Goal: Find specific page/section: Find specific page/section

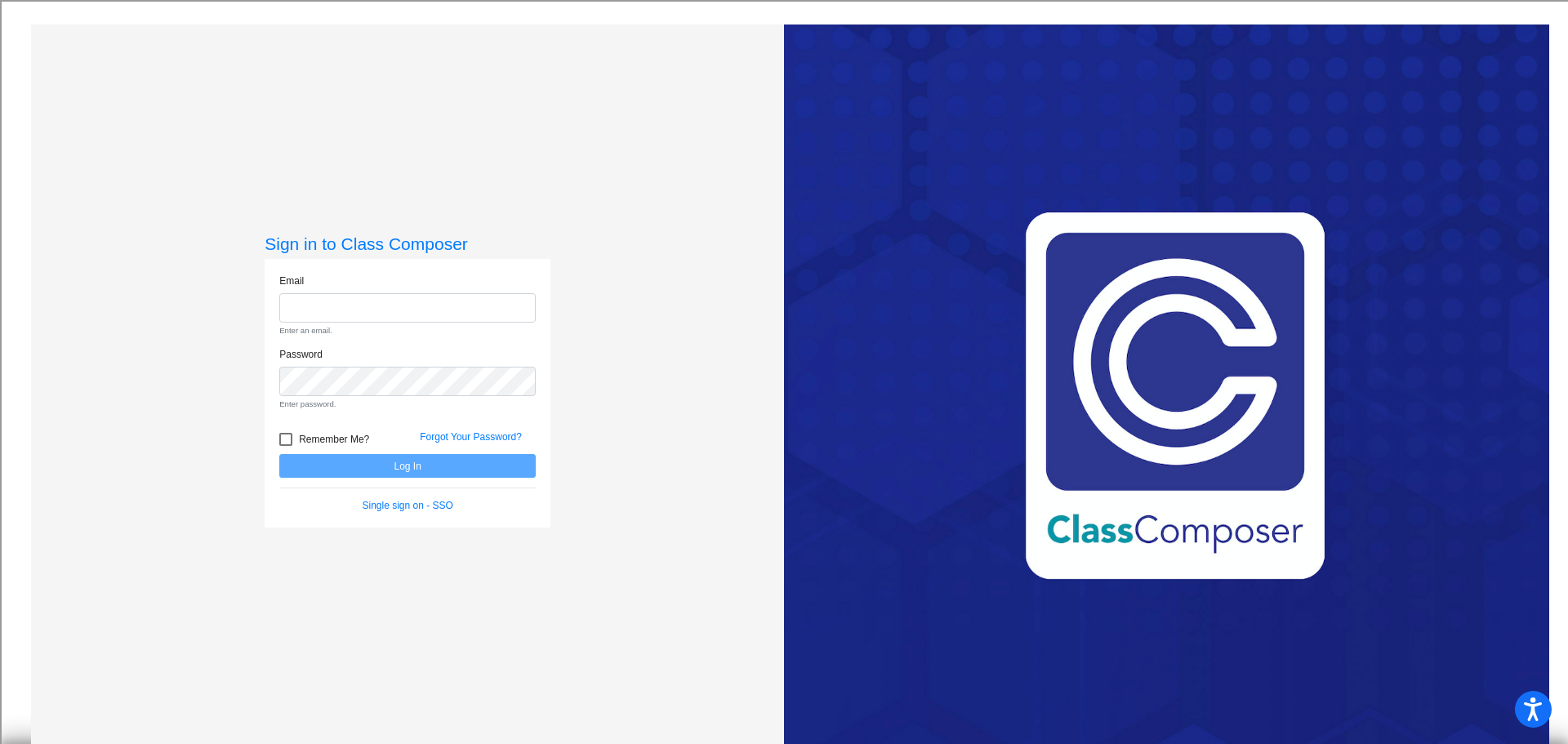
type input "[EMAIL_ADDRESS][DOMAIN_NAME]"
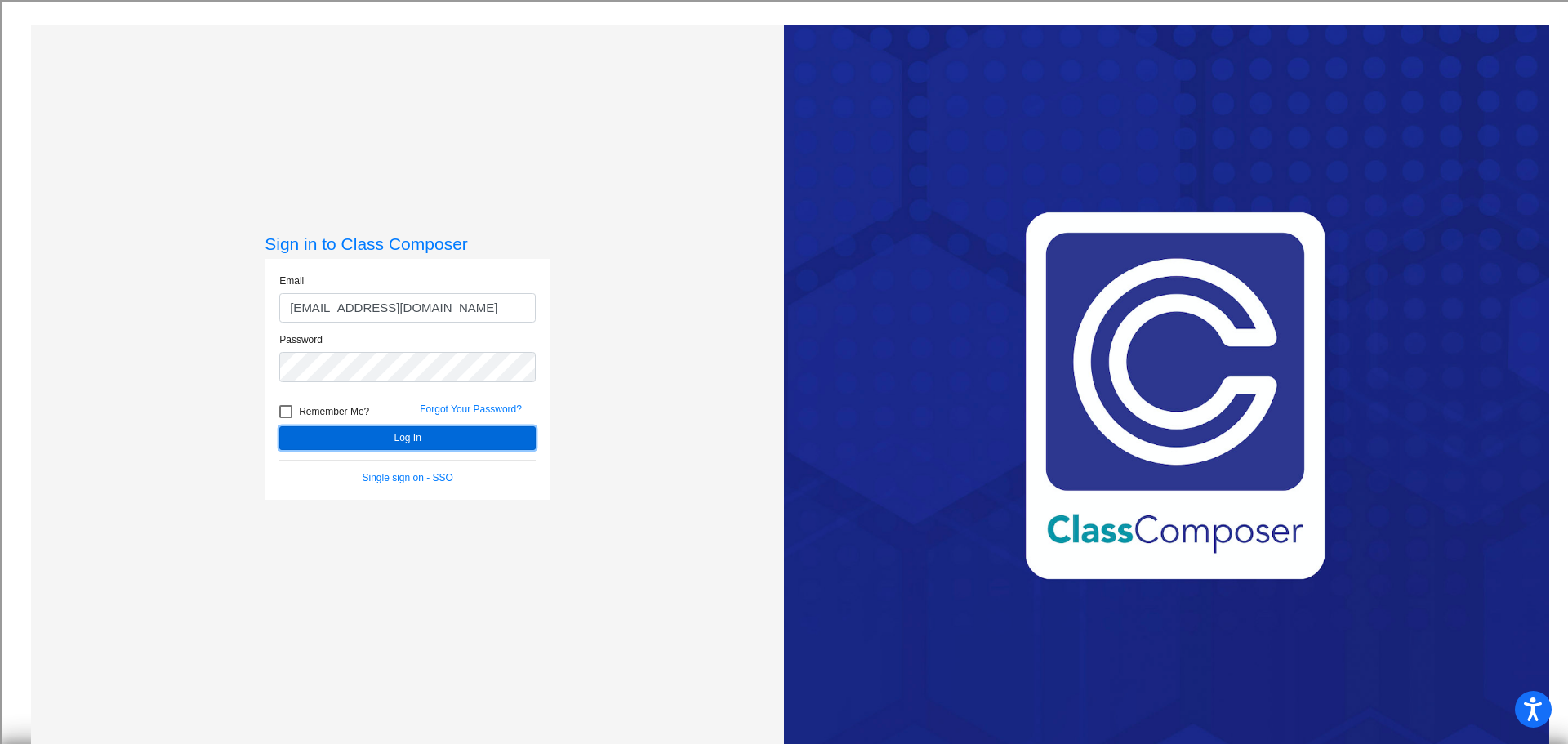
click at [471, 467] on form "Email [EMAIL_ADDRESS][DOMAIN_NAME] Password Remember Me? Forgot Your Password? …" at bounding box center [407, 379] width 256 height 211
click at [458, 431] on button "Log In" at bounding box center [407, 438] width 256 height 23
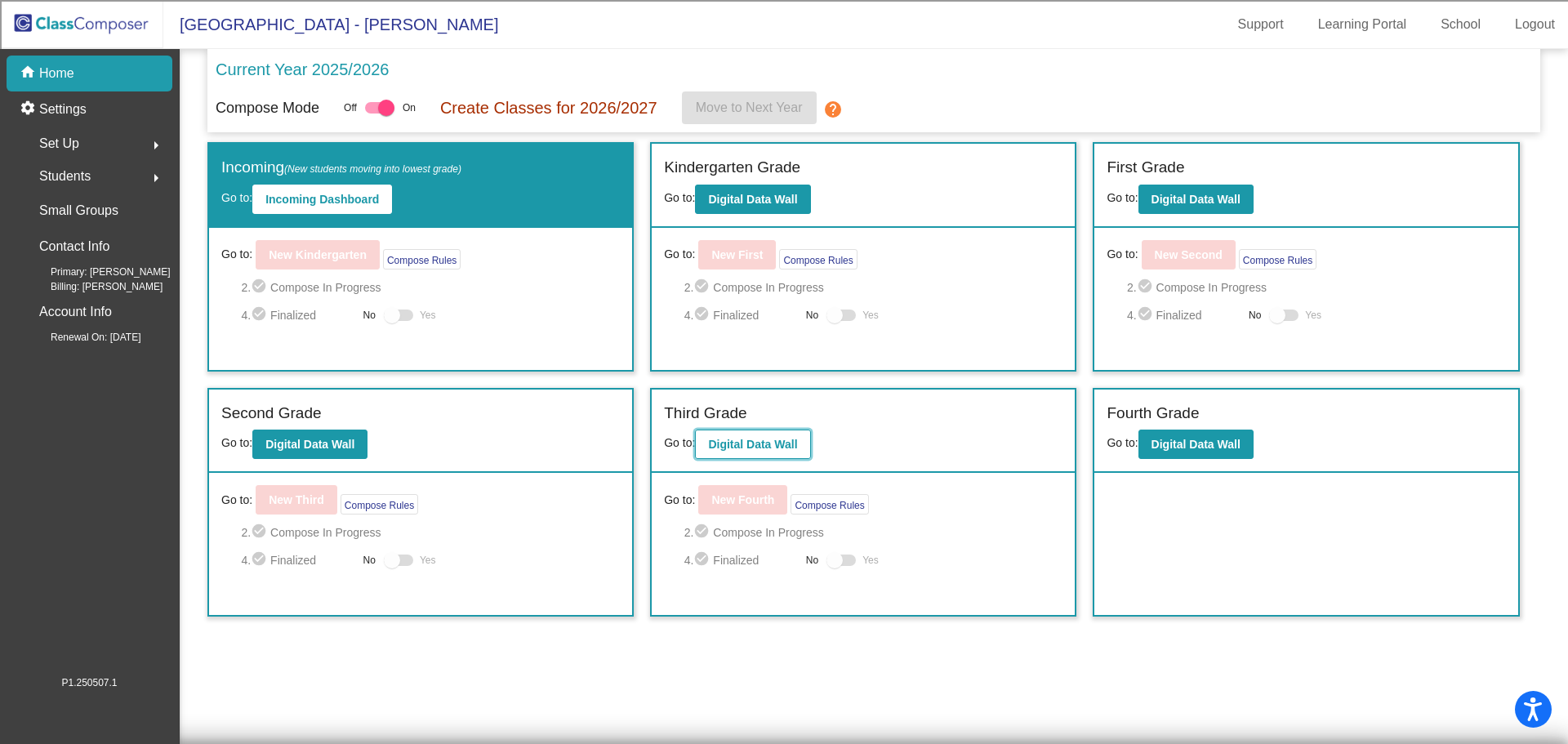
click at [793, 448] on b "Digital Data Wall" at bounding box center [753, 444] width 89 height 13
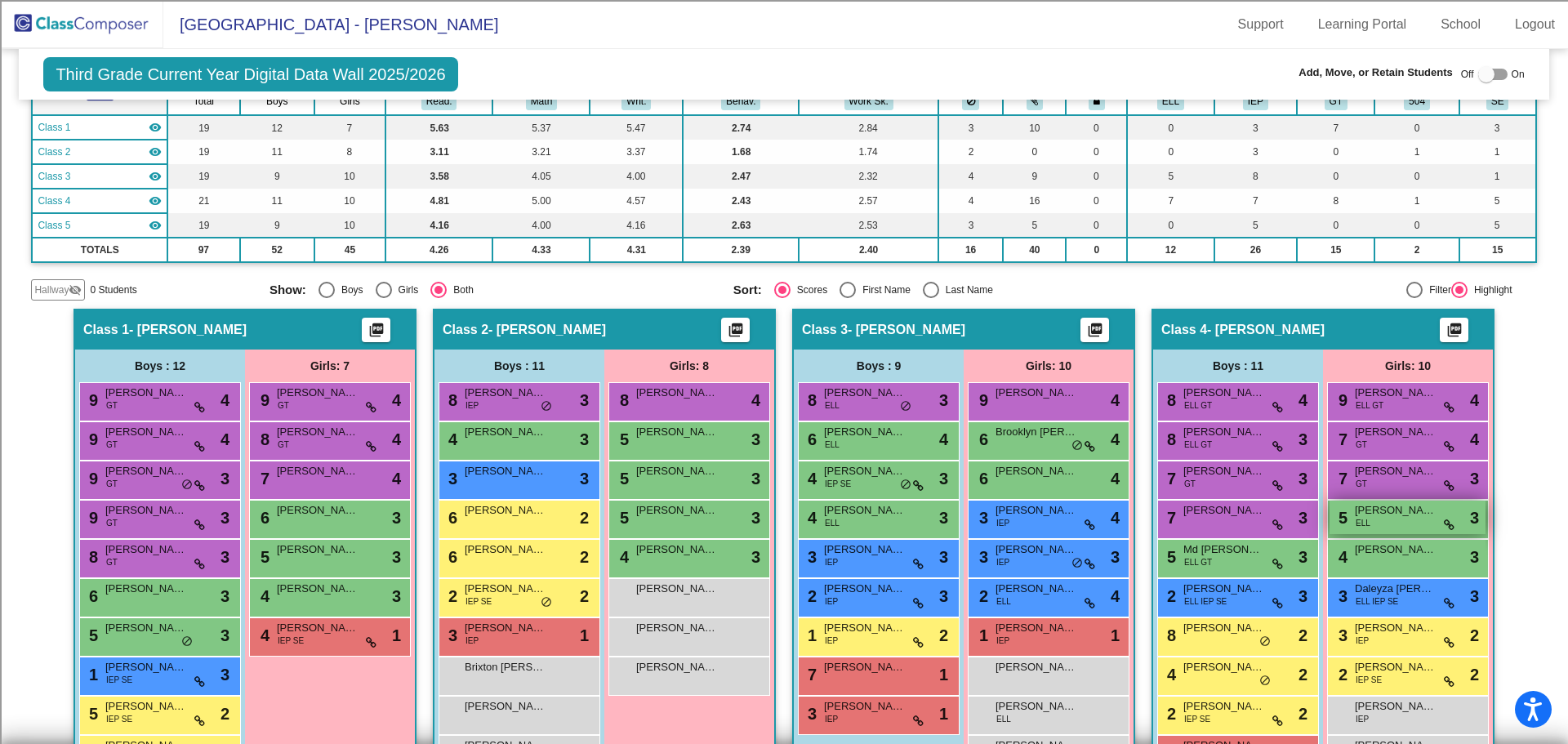
scroll to position [245, 0]
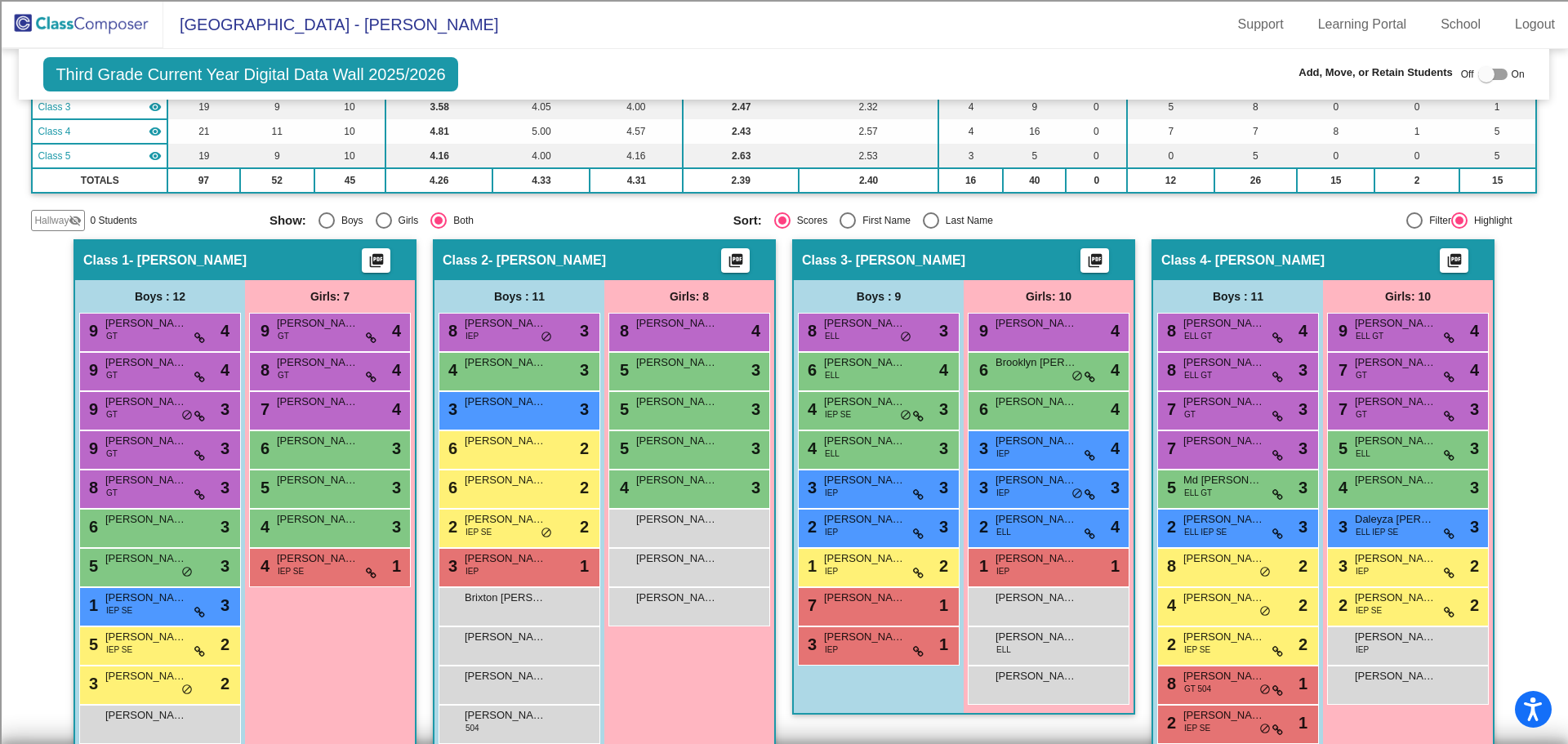
click at [923, 220] on div "Select an option" at bounding box center [932, 221] width 17 height 17
click at [930, 228] on input "Last Name" at bounding box center [930, 228] width 1 height 1
radio input "true"
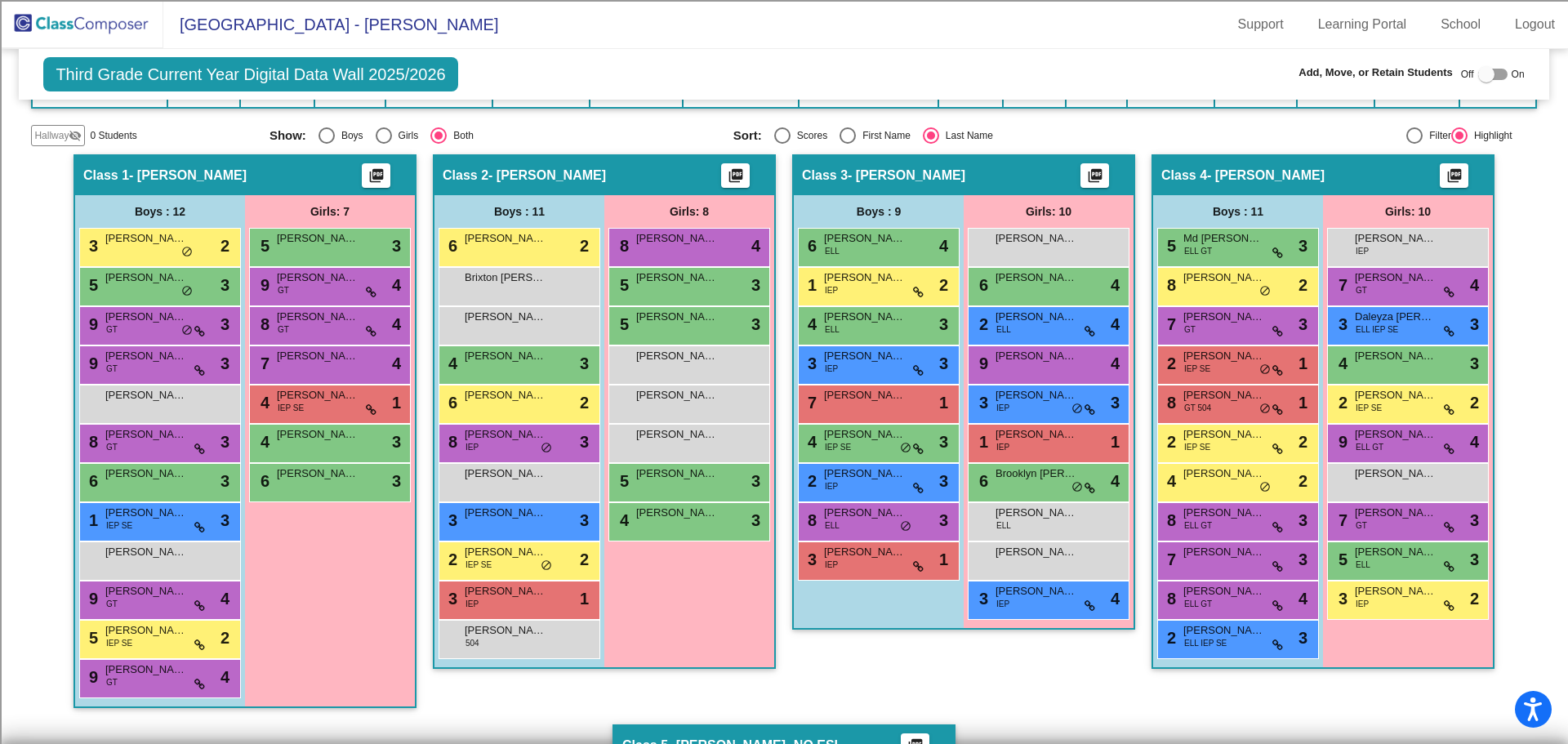
scroll to position [312, 0]
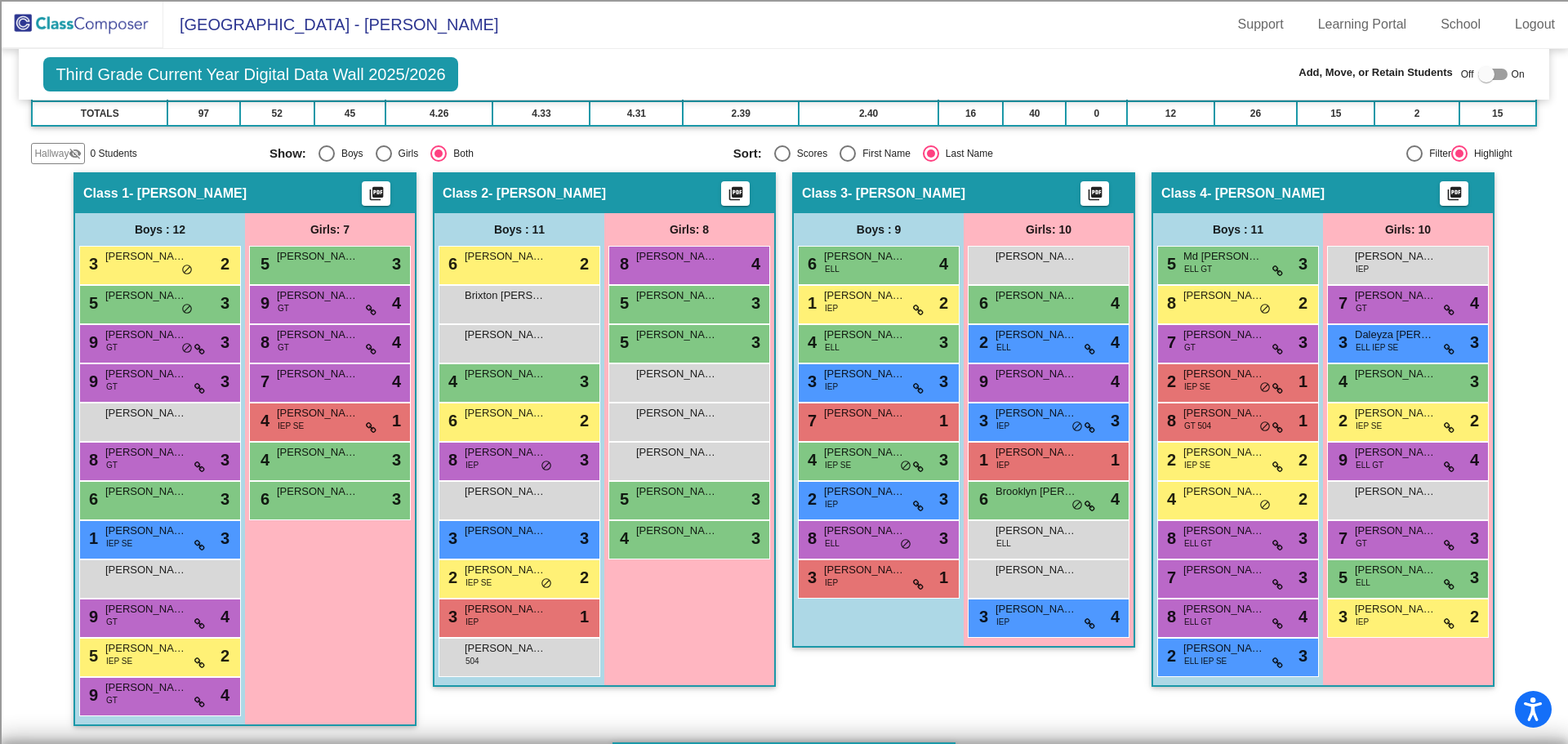
click at [1520, 439] on div "Hallway - Hallway Class picture_as_pdf Add Student First Name Last Name Student…" at bounding box center [784, 703] width 1506 height 1062
click at [125, 25] on img at bounding box center [81, 24] width 163 height 48
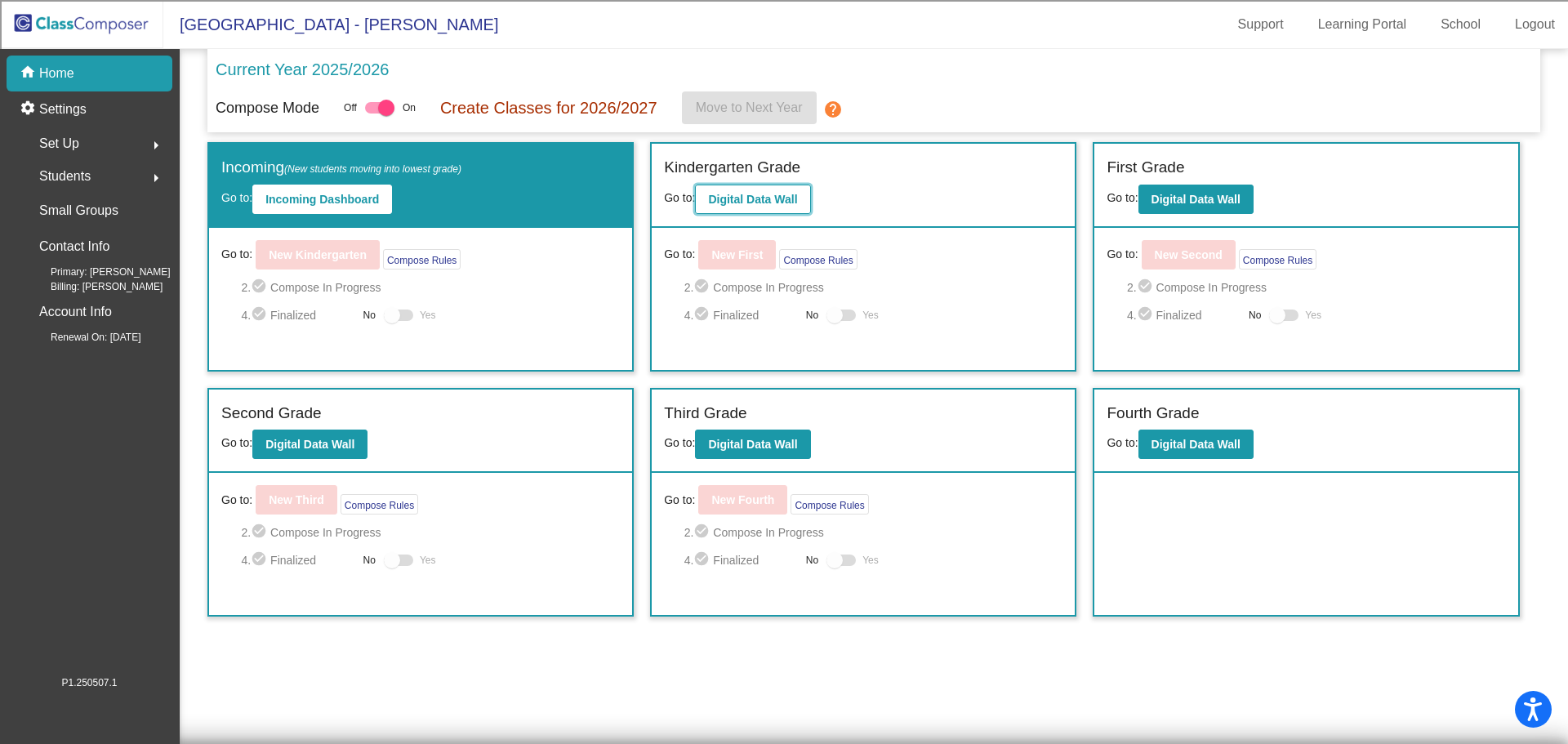
click at [759, 196] on b "Digital Data Wall" at bounding box center [753, 199] width 89 height 13
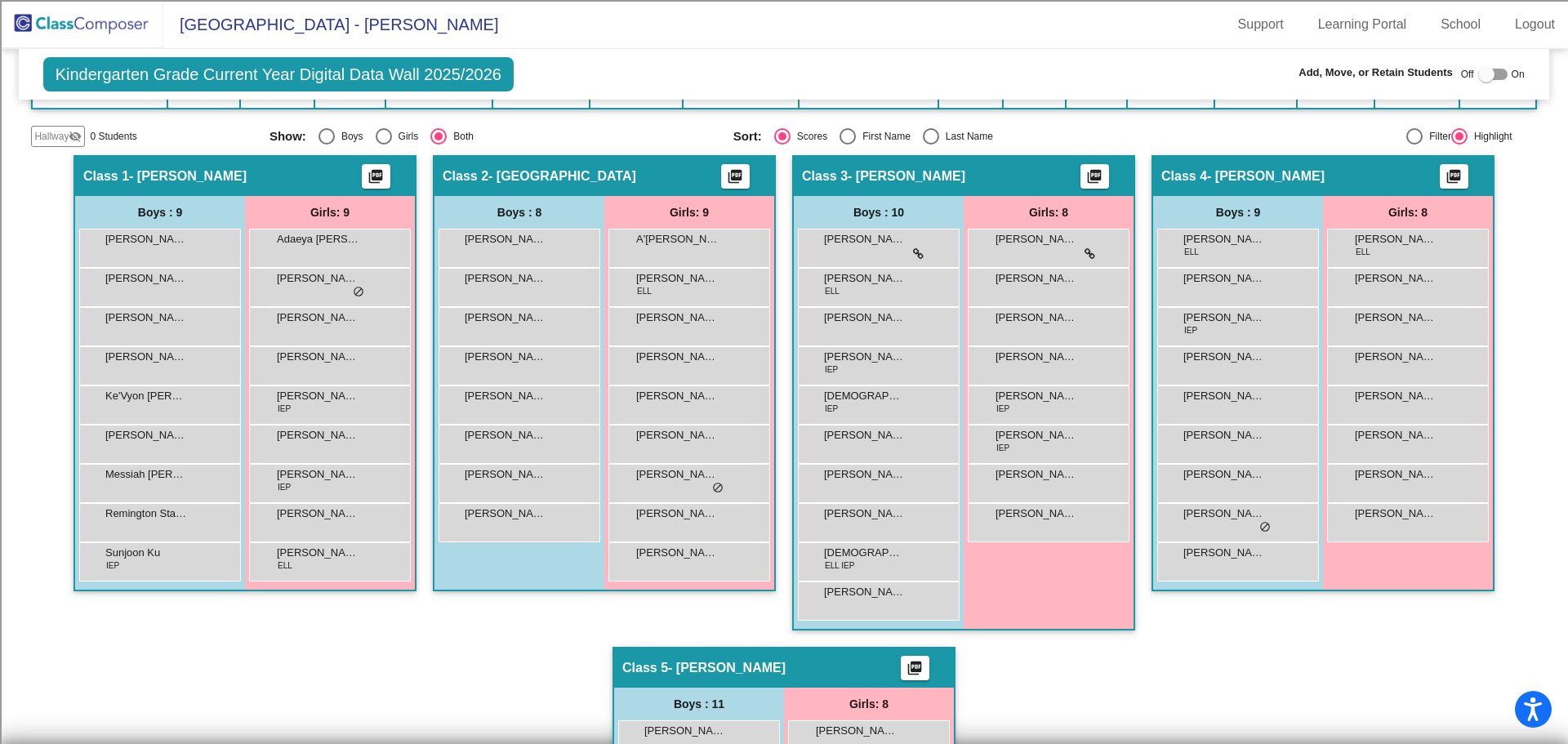
scroll to position [354, 0]
